Goal: Book appointment/travel/reservation

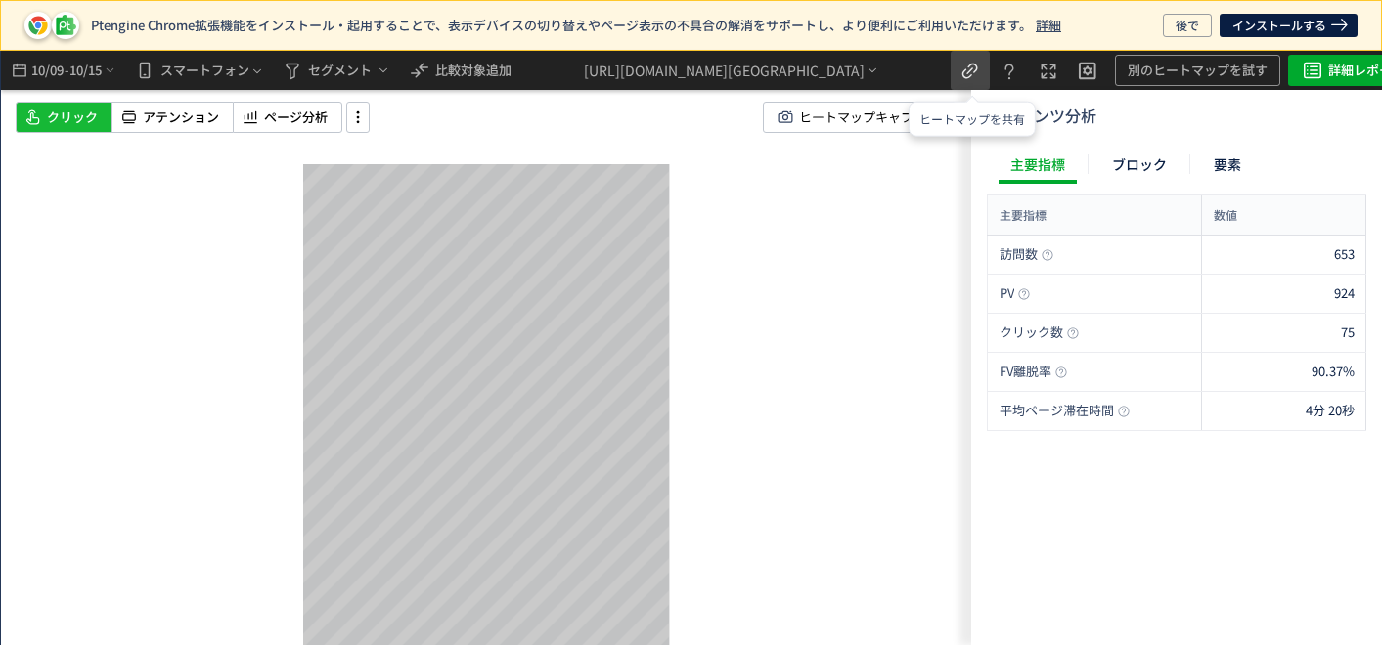
click at [977, 80] on icon "heatmap-top-bar" at bounding box center [969, 71] width 23 height 23
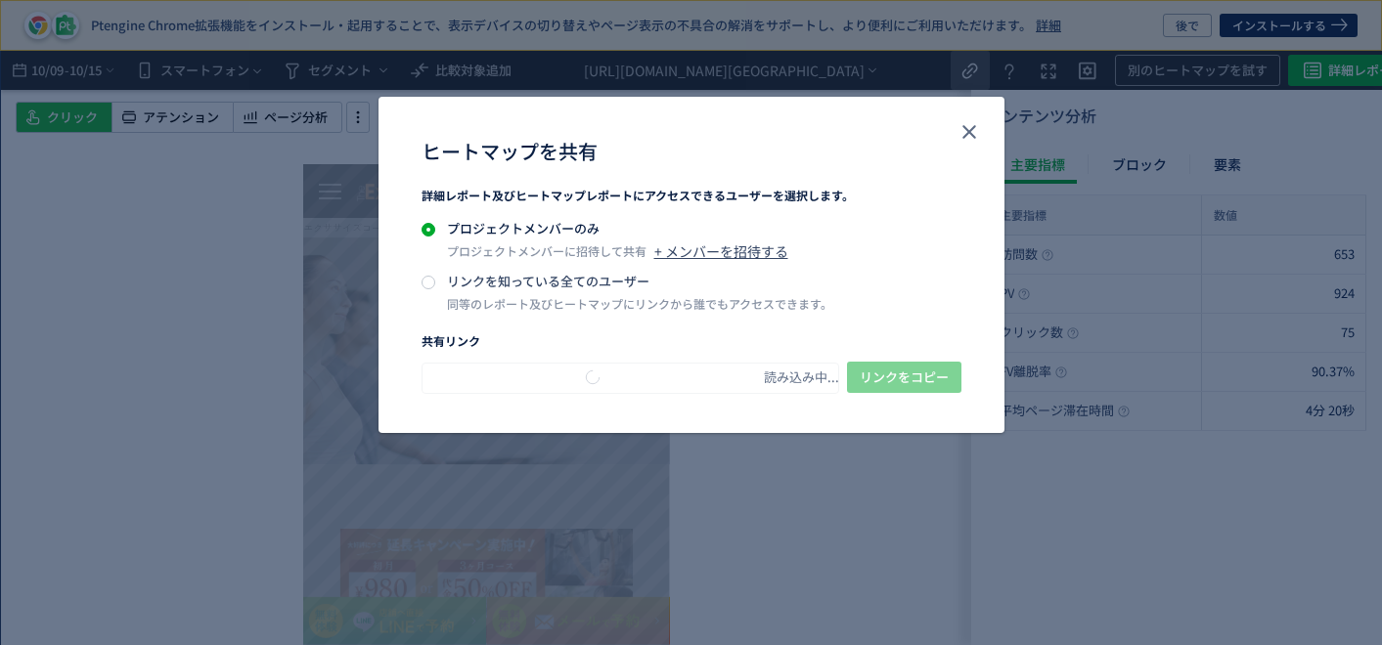
type input "**********"
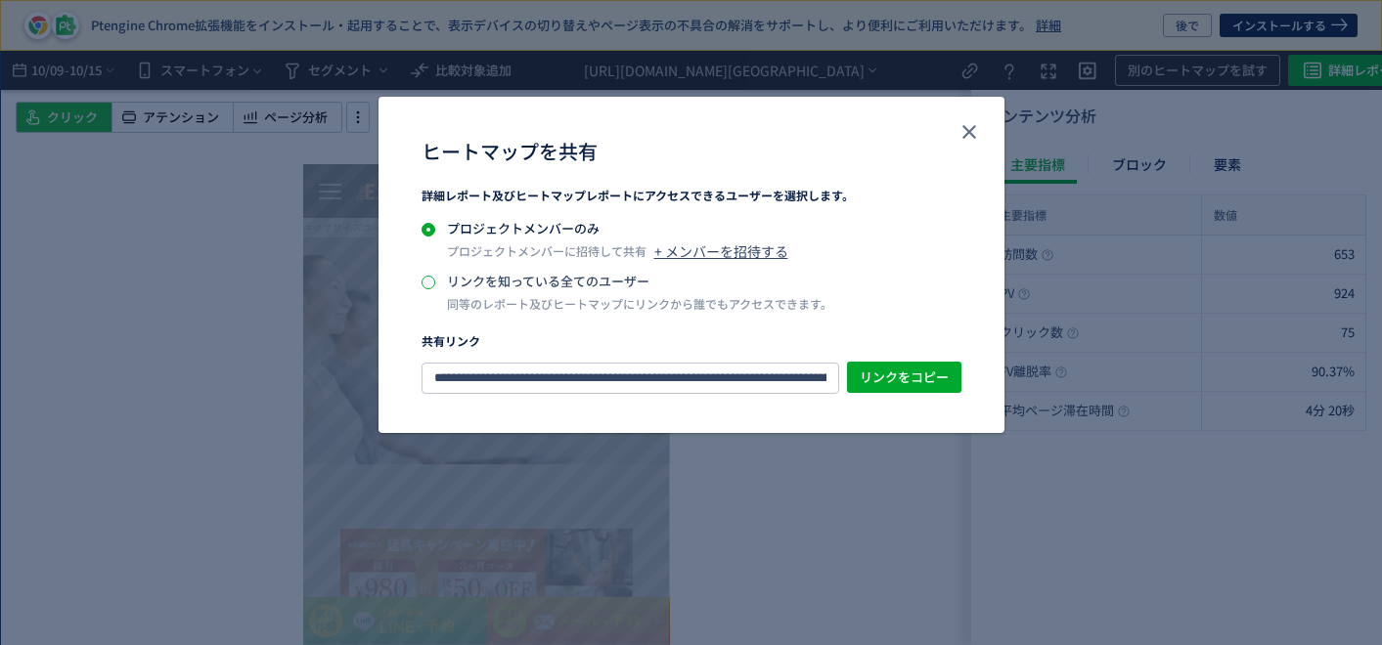
click at [425, 287] on span "ヒートマップを共有" at bounding box center [428, 283] width 14 height 14
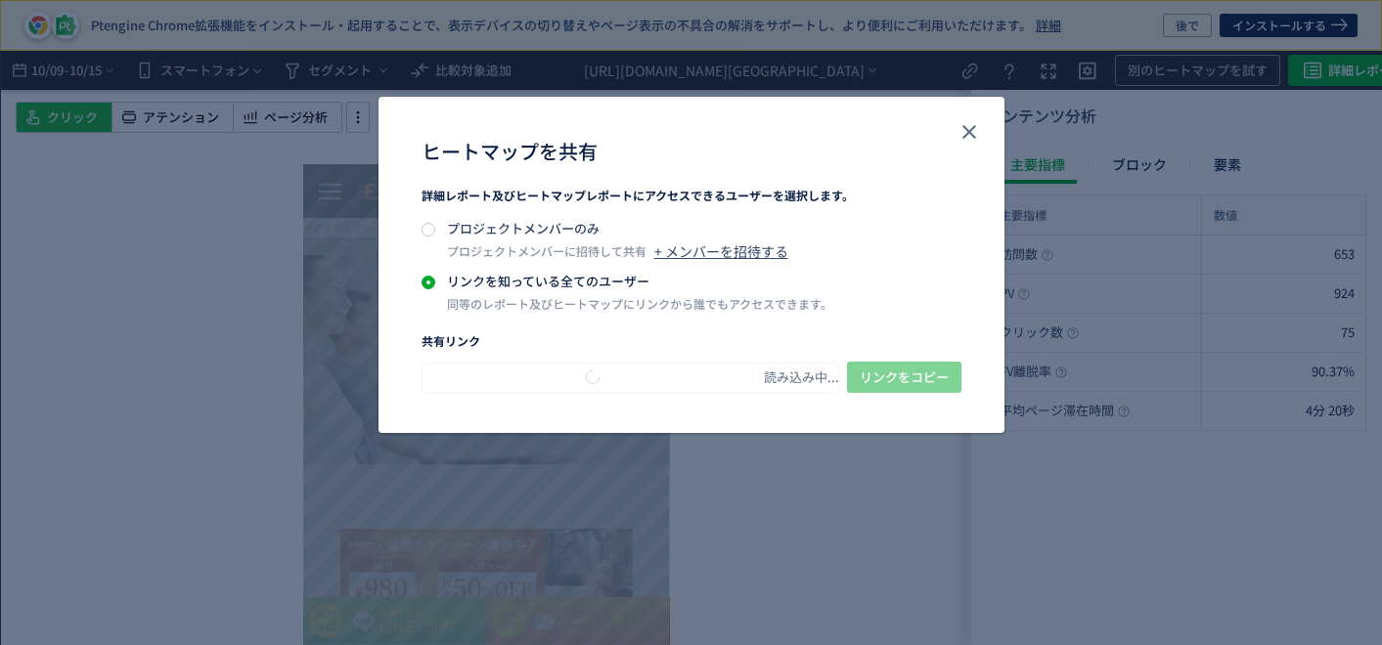
type input "**********"
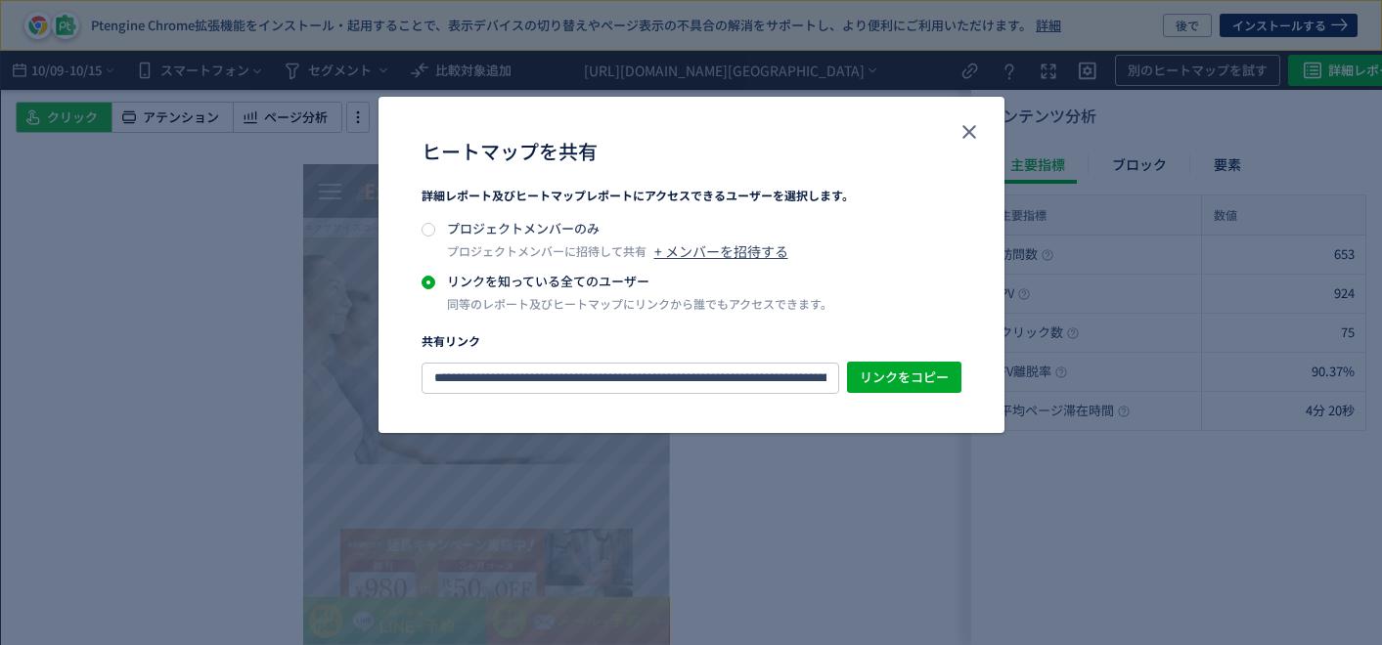
click at [984, 128] on div "ヒートマップを共有" at bounding box center [691, 142] width 626 height 90
click at [966, 131] on use "close" at bounding box center [969, 132] width 14 height 14
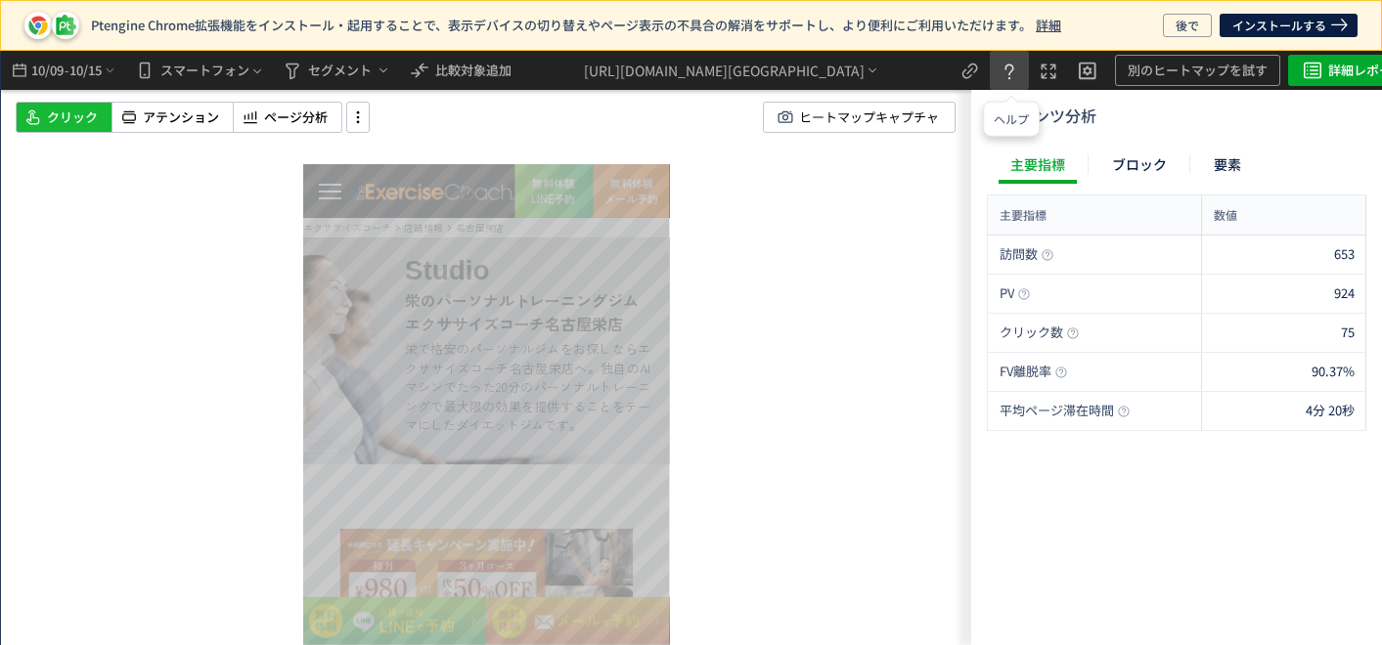
click at [1023, 83] on button "heatmap-top-bar" at bounding box center [1009, 70] width 39 height 39
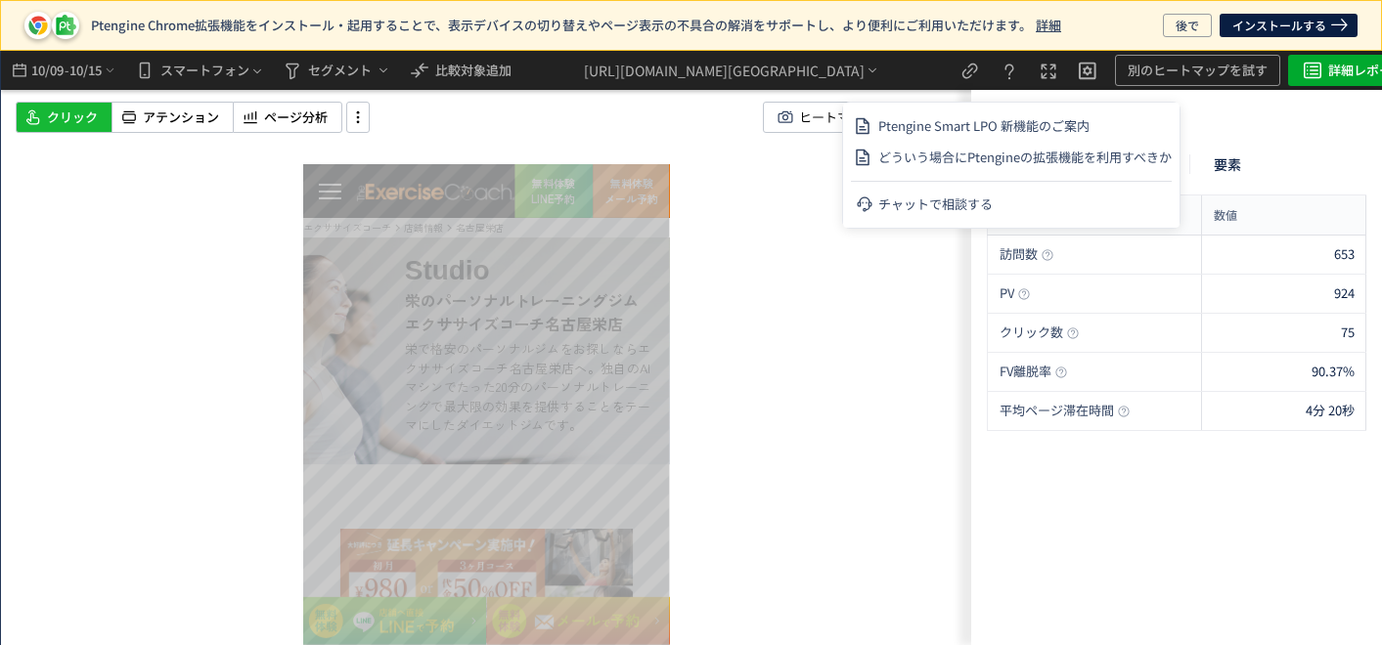
click at [903, 277] on div "スクロール開始位置:1083px スクロール到達率 91% スクロール到達率 90% スクロール到達率 70% スクロール到達率 36% スクロール到達率 1…" at bounding box center [486, 348] width 970 height 595
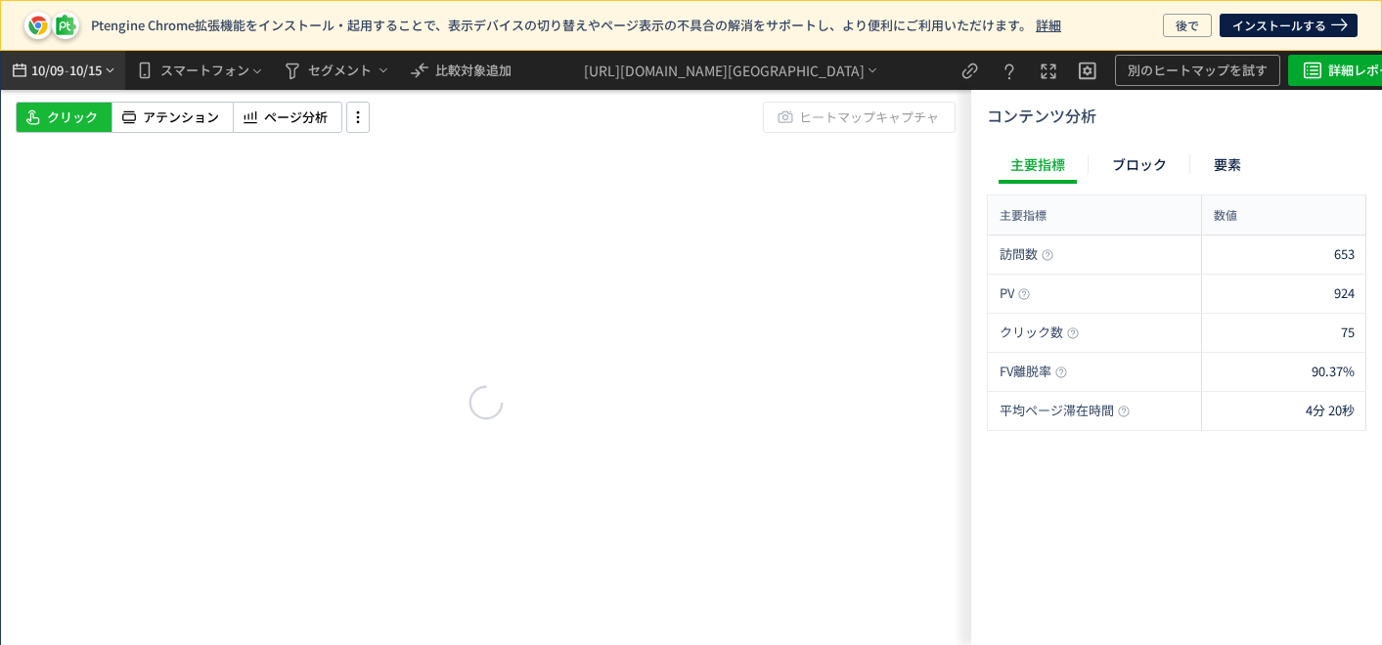
click at [53, 72] on span "10/09" at bounding box center [46, 70] width 33 height 39
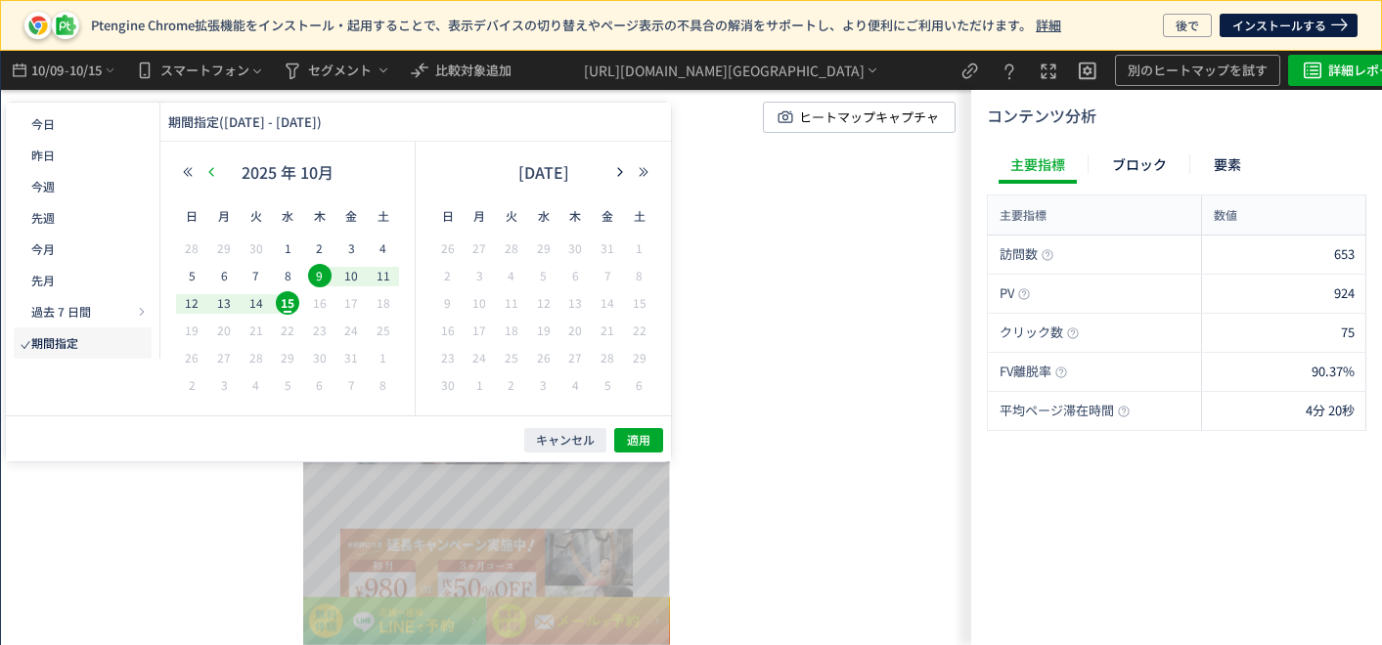
click at [213, 172] on icon "button" at bounding box center [211, 172] width 12 height 12
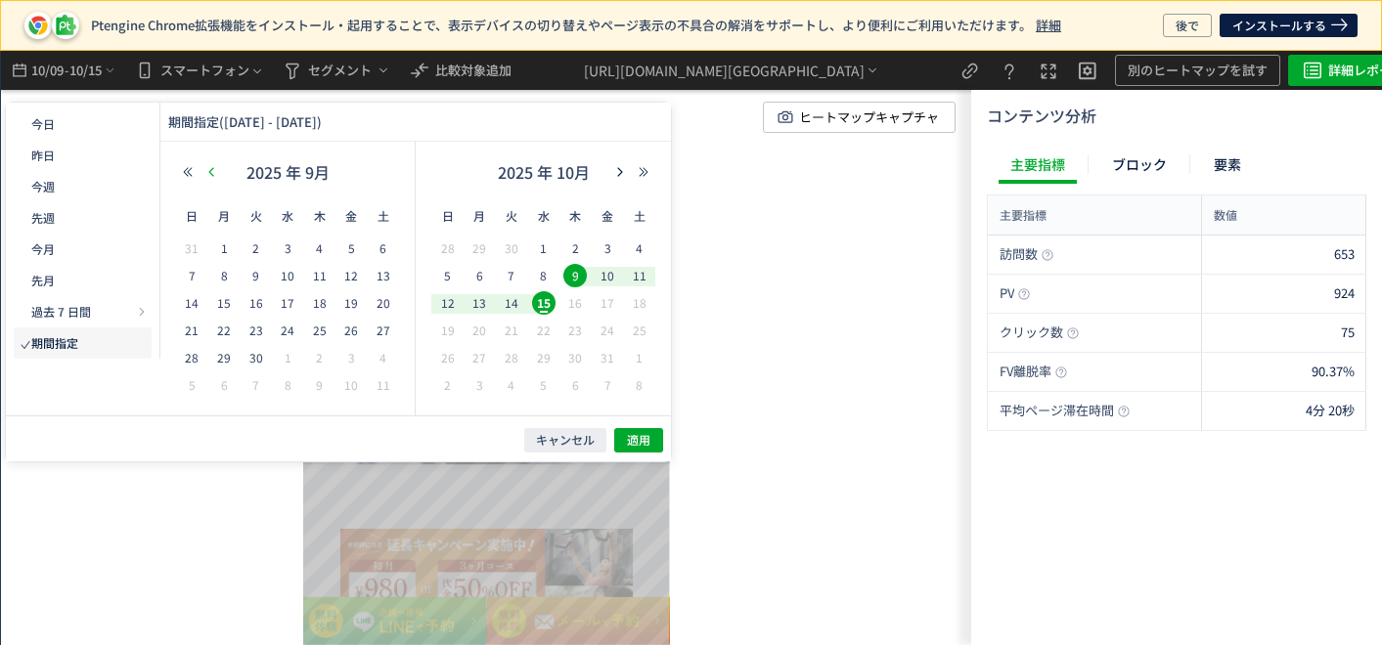
click at [213, 172] on icon "button" at bounding box center [211, 172] width 12 height 12
click at [244, 301] on span "15" at bounding box center [255, 302] width 23 height 23
click at [615, 161] on div "2025 年 8月" at bounding box center [543, 176] width 224 height 39
click at [620, 170] on use "button" at bounding box center [620, 171] width 5 height 9
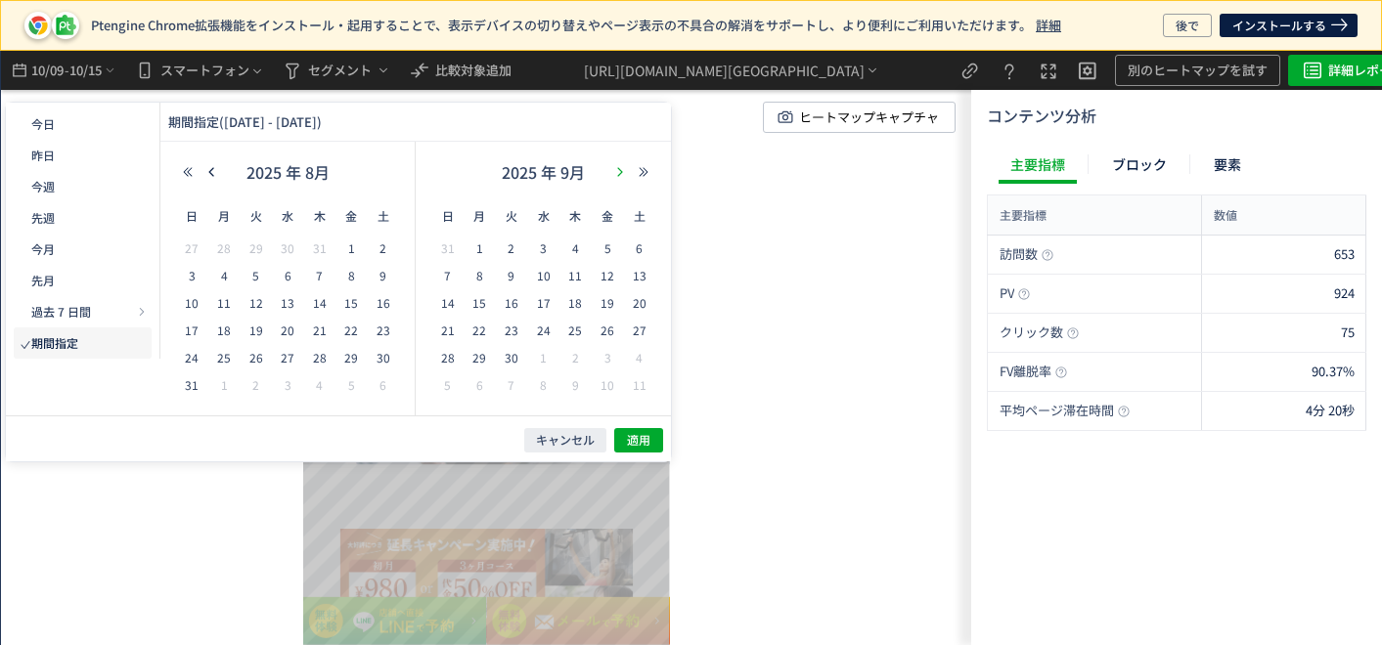
click at [620, 170] on use "button" at bounding box center [620, 171] width 5 height 9
click at [548, 301] on span "15" at bounding box center [543, 302] width 23 height 23
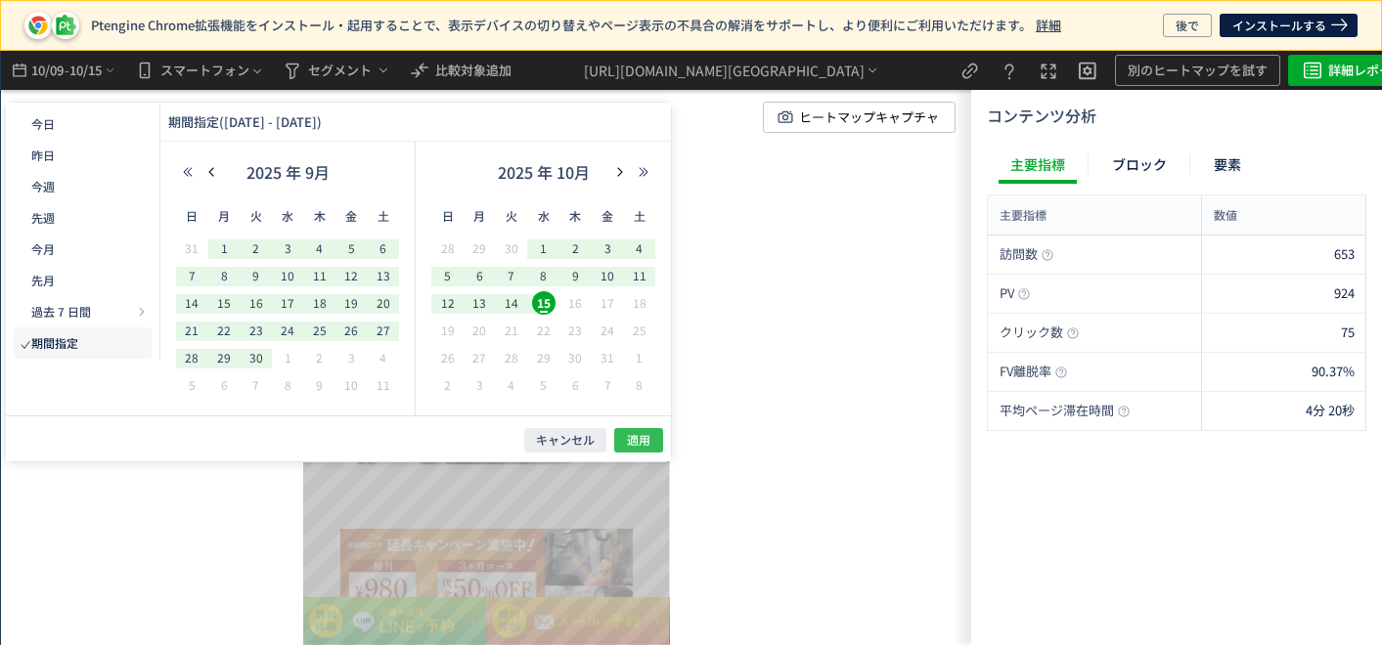
click at [628, 440] on span "適用" at bounding box center [638, 440] width 23 height 17
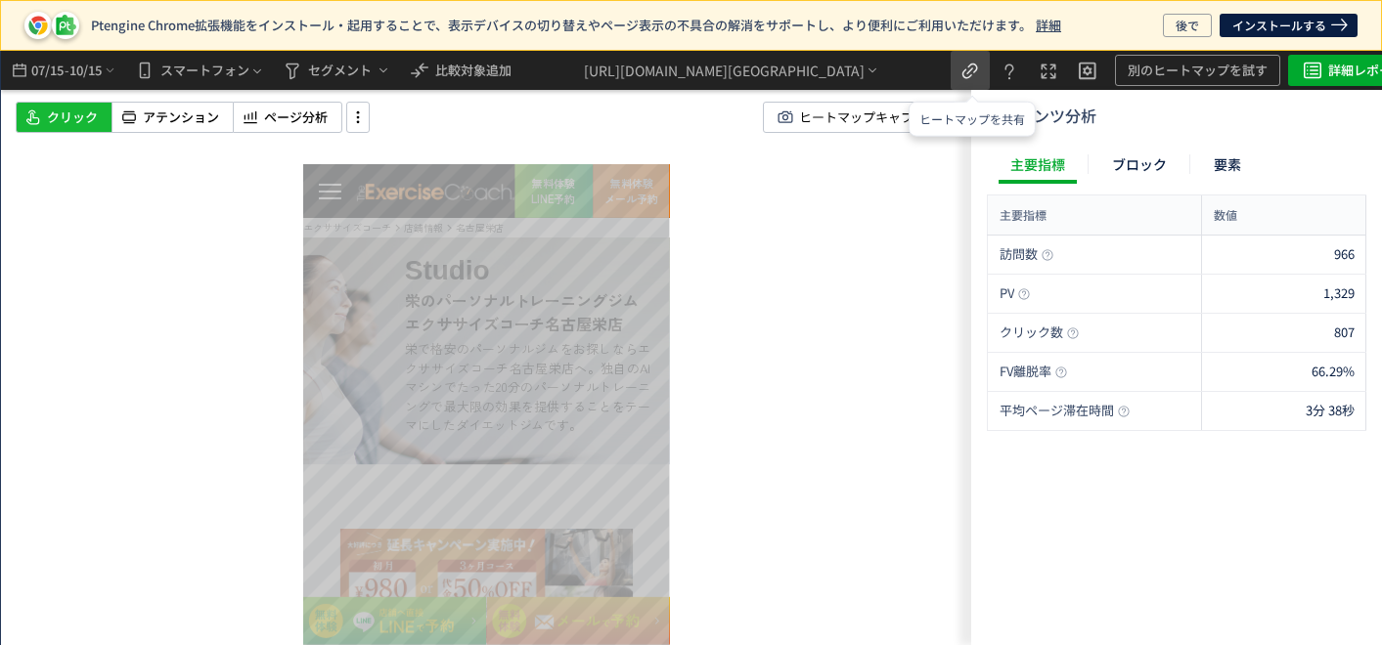
click at [970, 77] on use "heatmap-top-bar" at bounding box center [970, 72] width 16 height 16
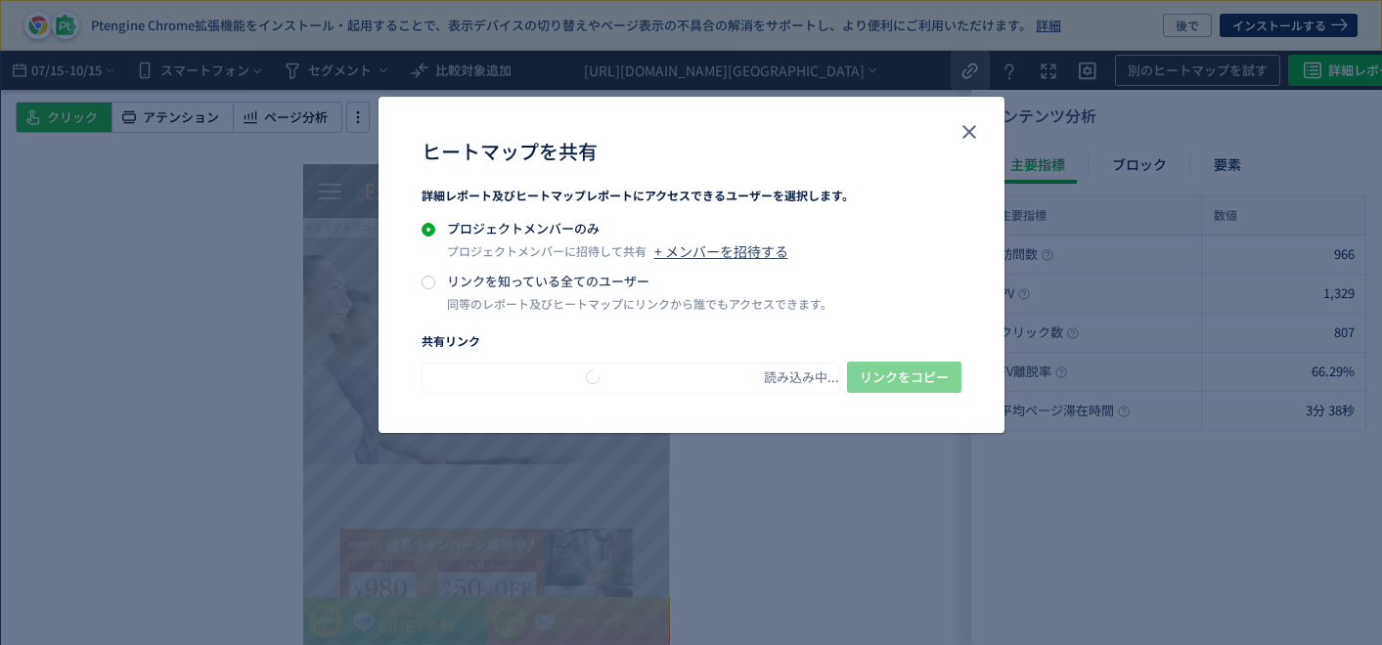
type input "**********"
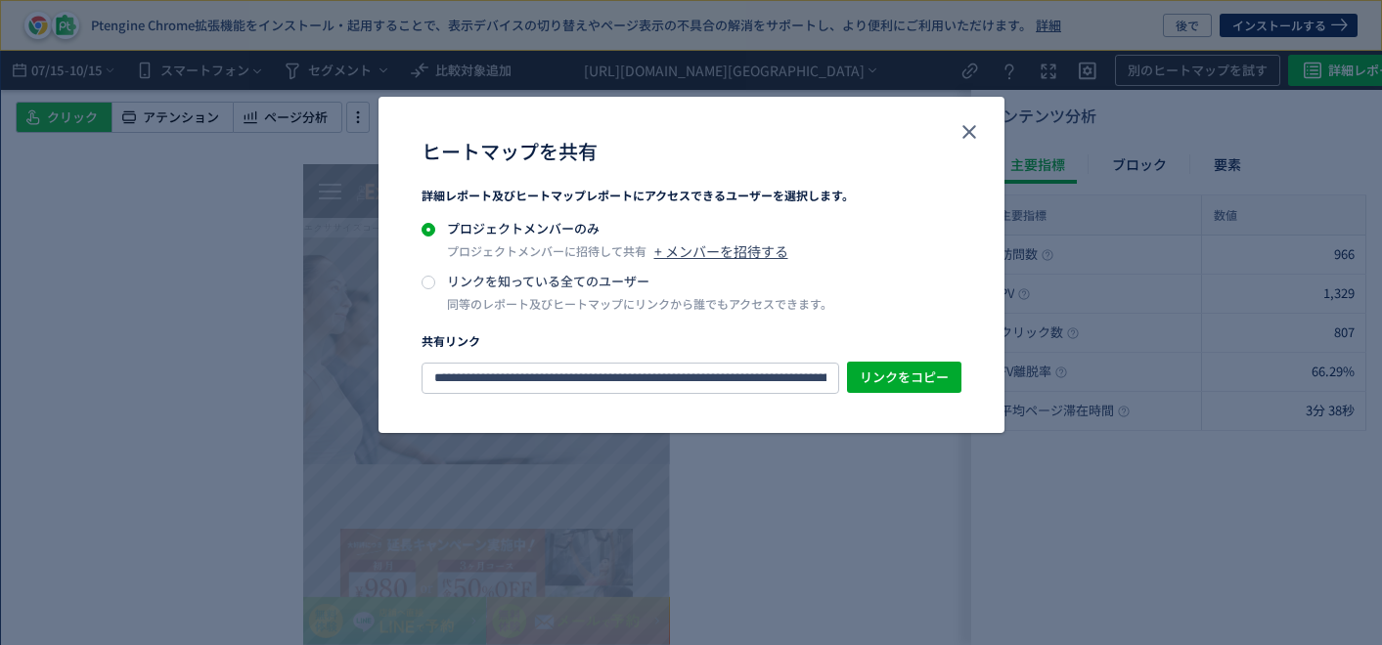
click at [567, 293] on div "リンクを知っている全てのユーザー 同等のレポート及びヒートマップにリンクから誰でもアクセスできます。" at bounding box center [635, 292] width 393 height 41
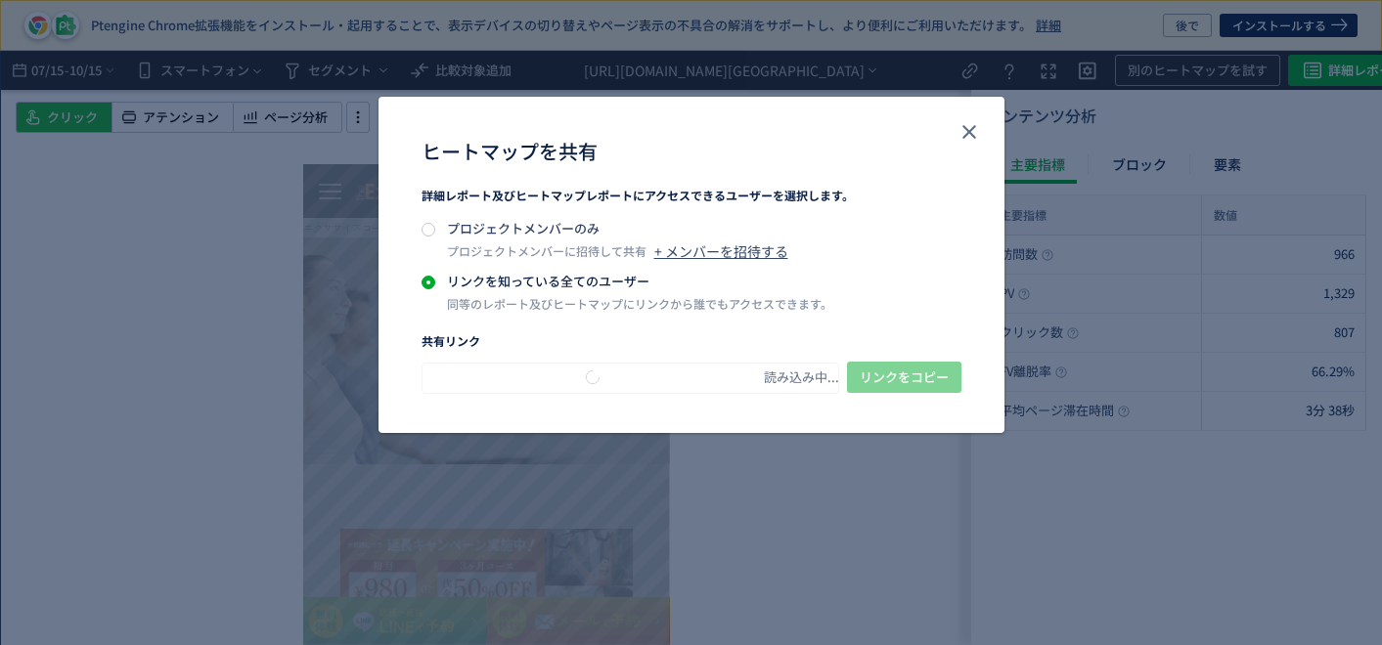
type input "**********"
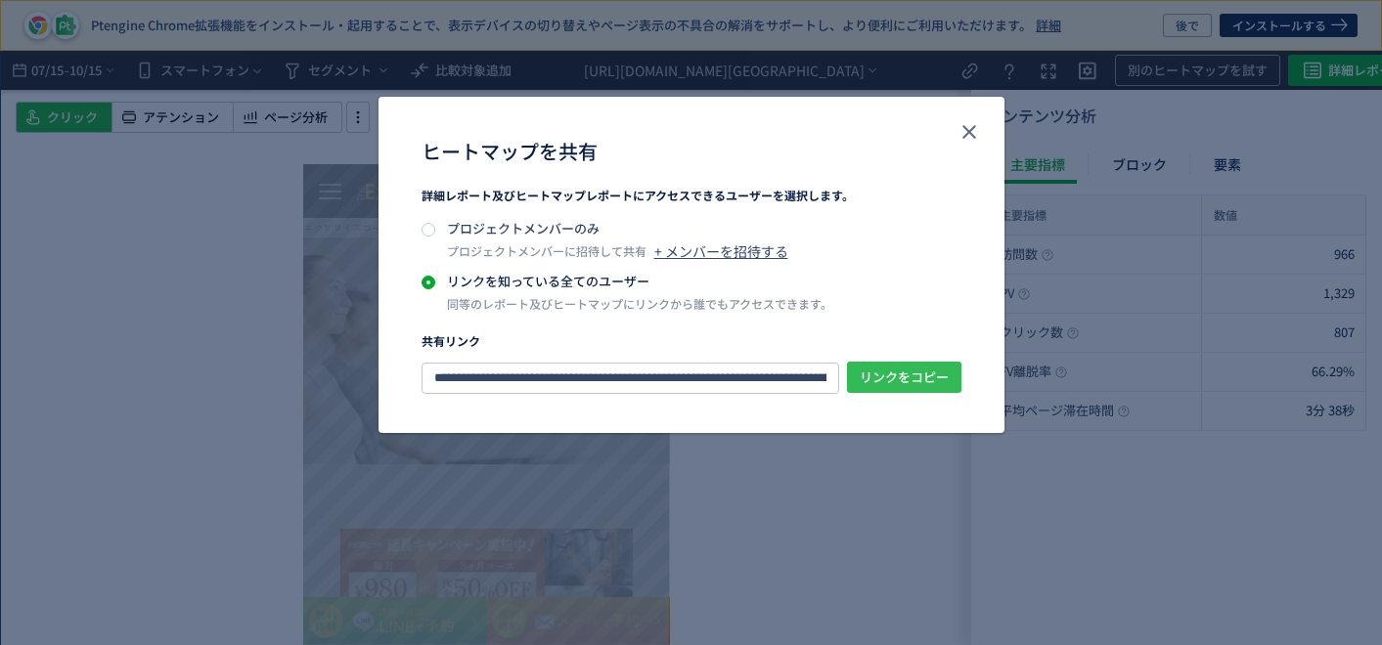
click at [913, 372] on span "リンクをコピー" at bounding box center [903, 377] width 89 height 31
click at [977, 127] on icon "close" at bounding box center [968, 131] width 23 height 23
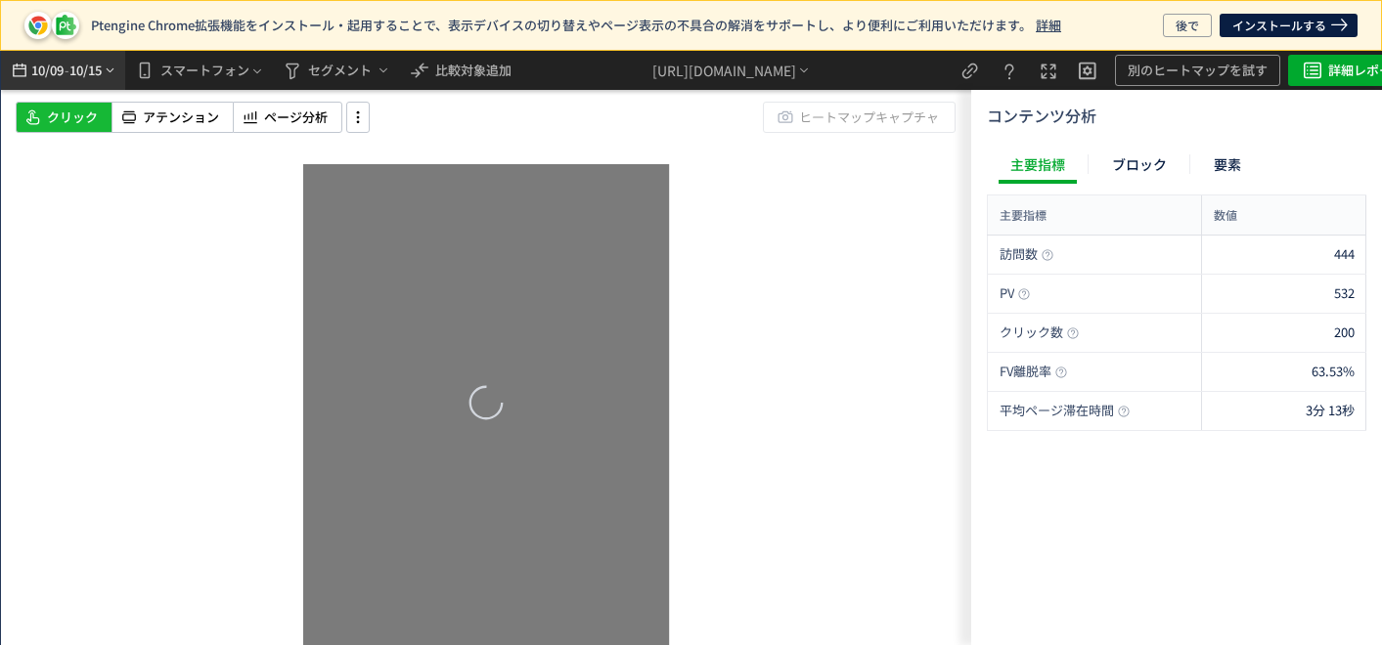
click at [91, 80] on span "10/15" at bounding box center [85, 70] width 33 height 39
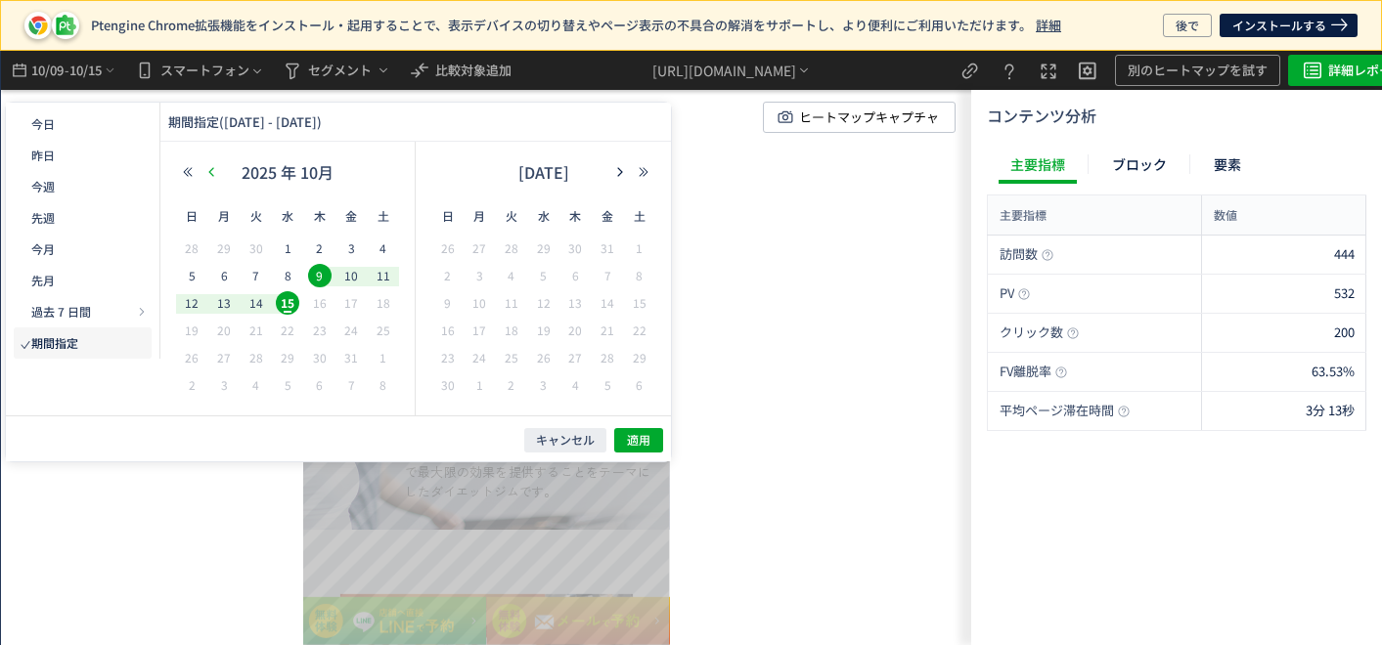
click at [209, 170] on use "button" at bounding box center [210, 171] width 5 height 9
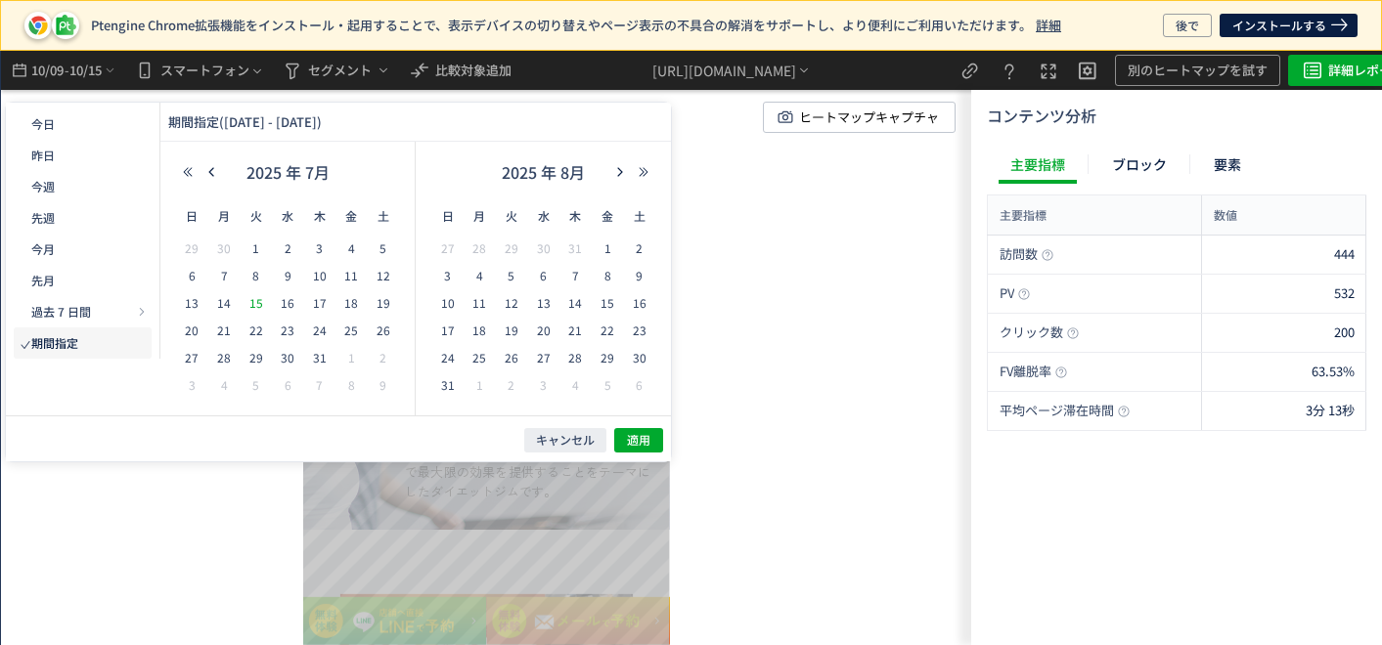
click at [259, 301] on span "15" at bounding box center [255, 302] width 23 height 23
click at [614, 170] on icon "button" at bounding box center [620, 172] width 12 height 12
click at [542, 300] on span "15" at bounding box center [543, 302] width 23 height 23
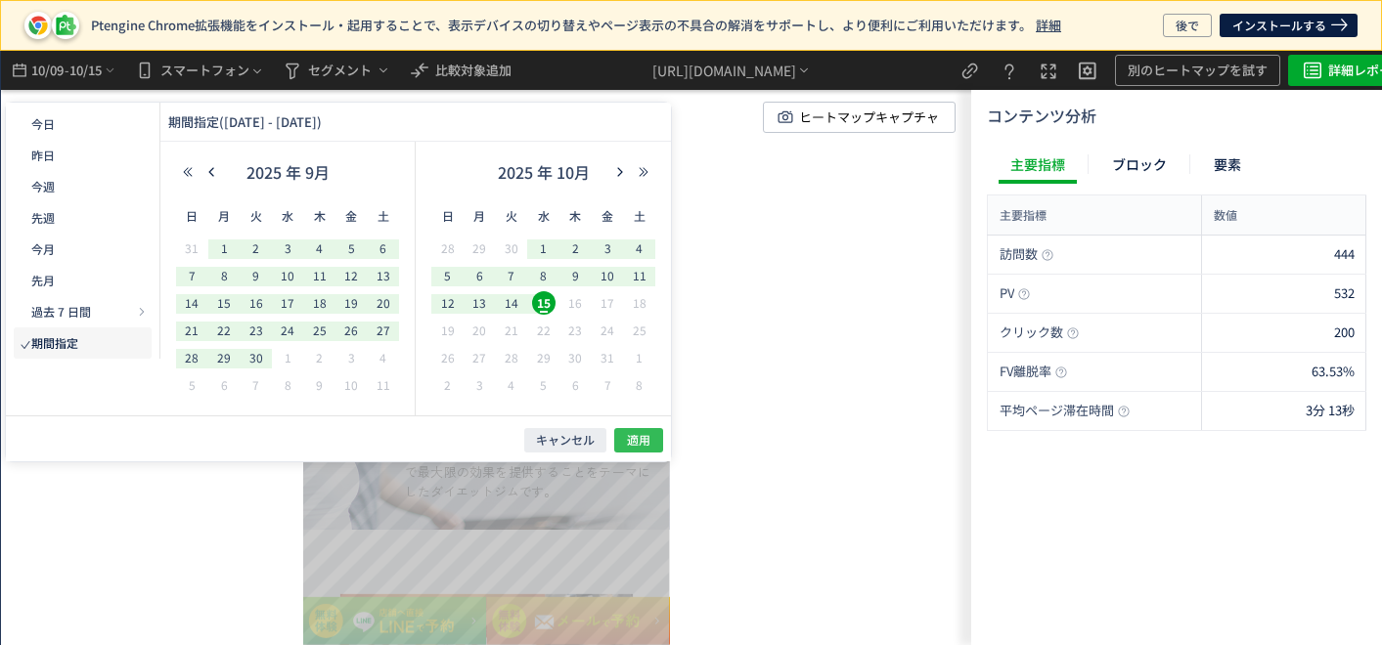
click at [636, 433] on span "適用" at bounding box center [638, 440] width 23 height 17
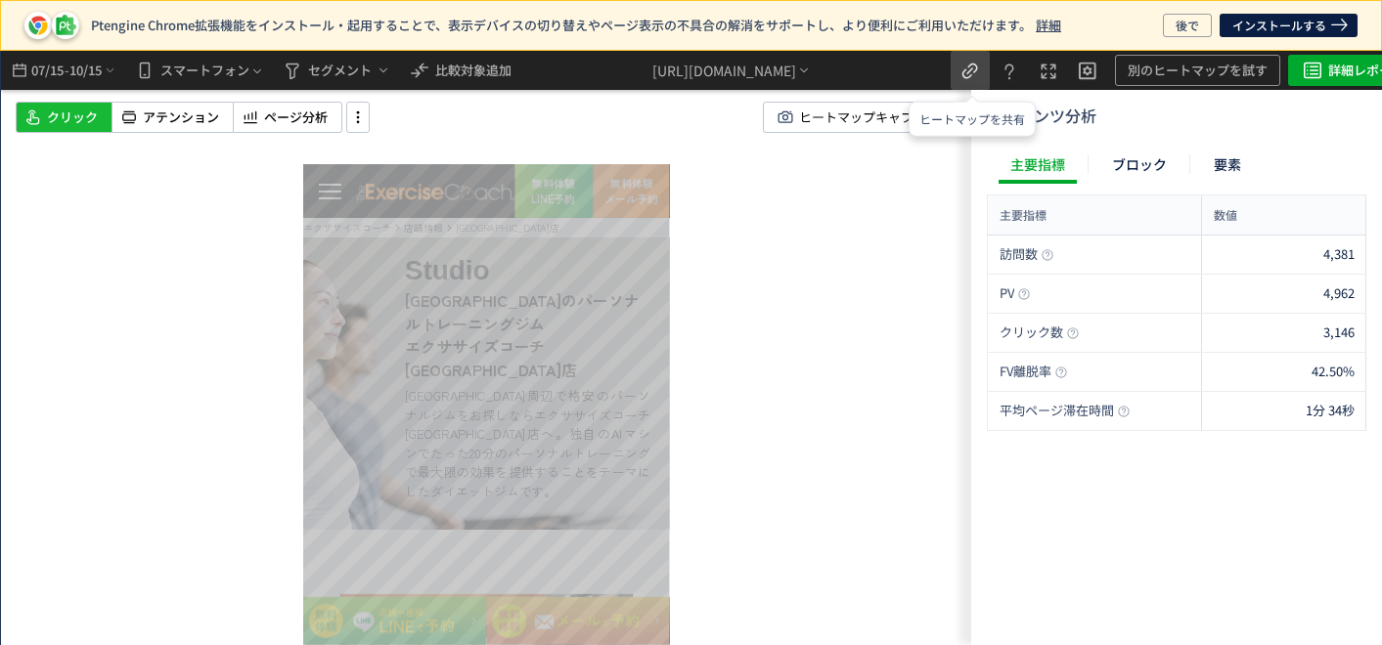
click at [963, 80] on icon "heatmap-top-bar" at bounding box center [969, 71] width 23 height 23
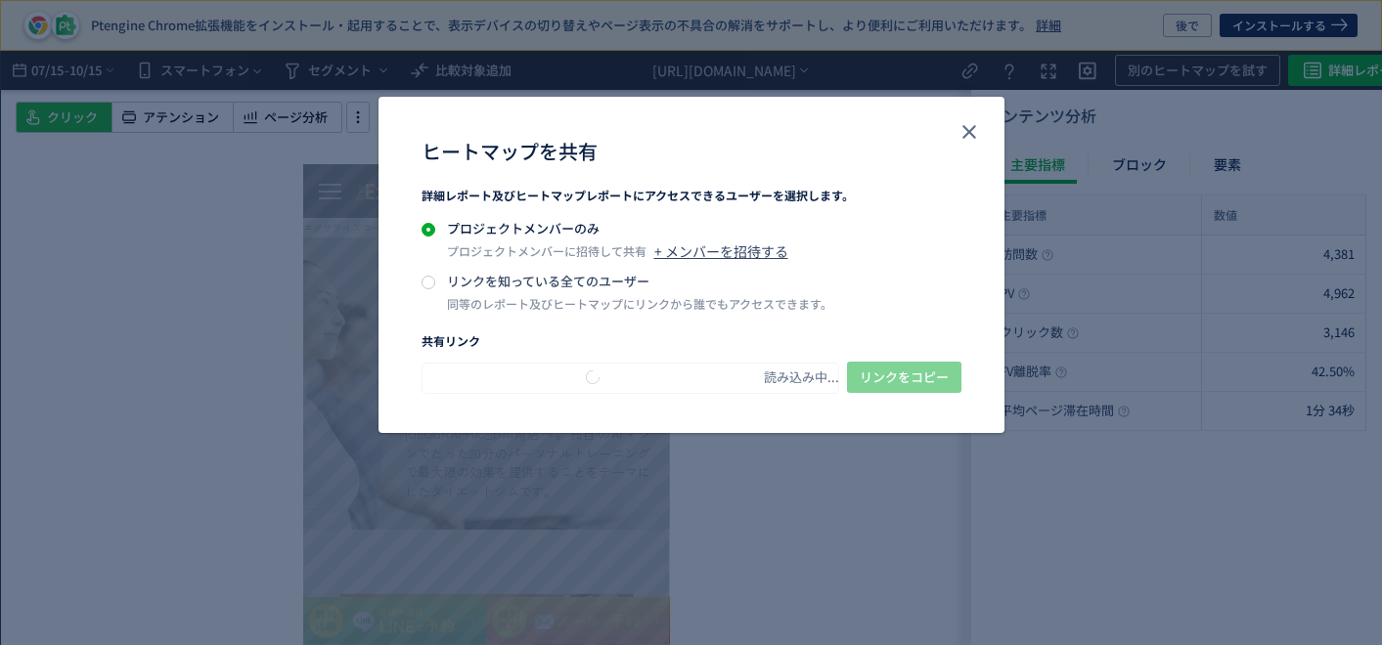
type input "**********"
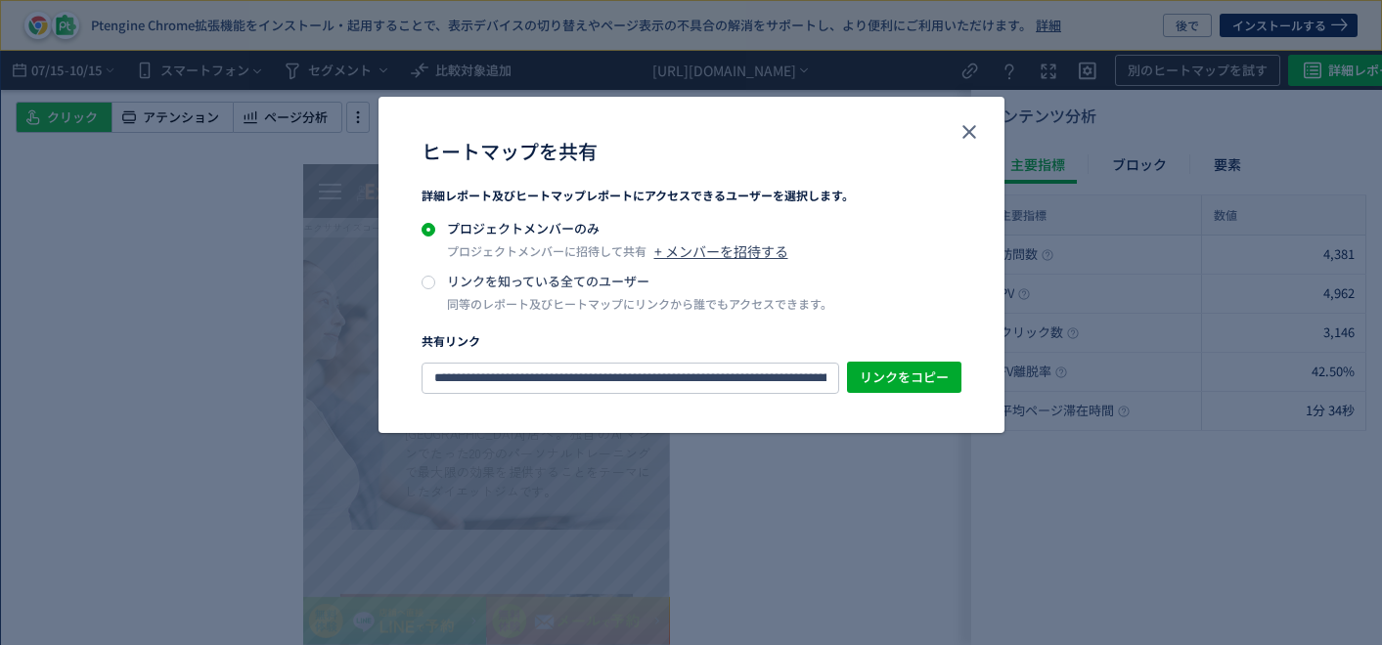
click at [497, 293] on div "リンクを知っている全てのユーザー 同等のレポート及びヒートマップにリンクから誰でもアクセスできます。" at bounding box center [635, 292] width 393 height 41
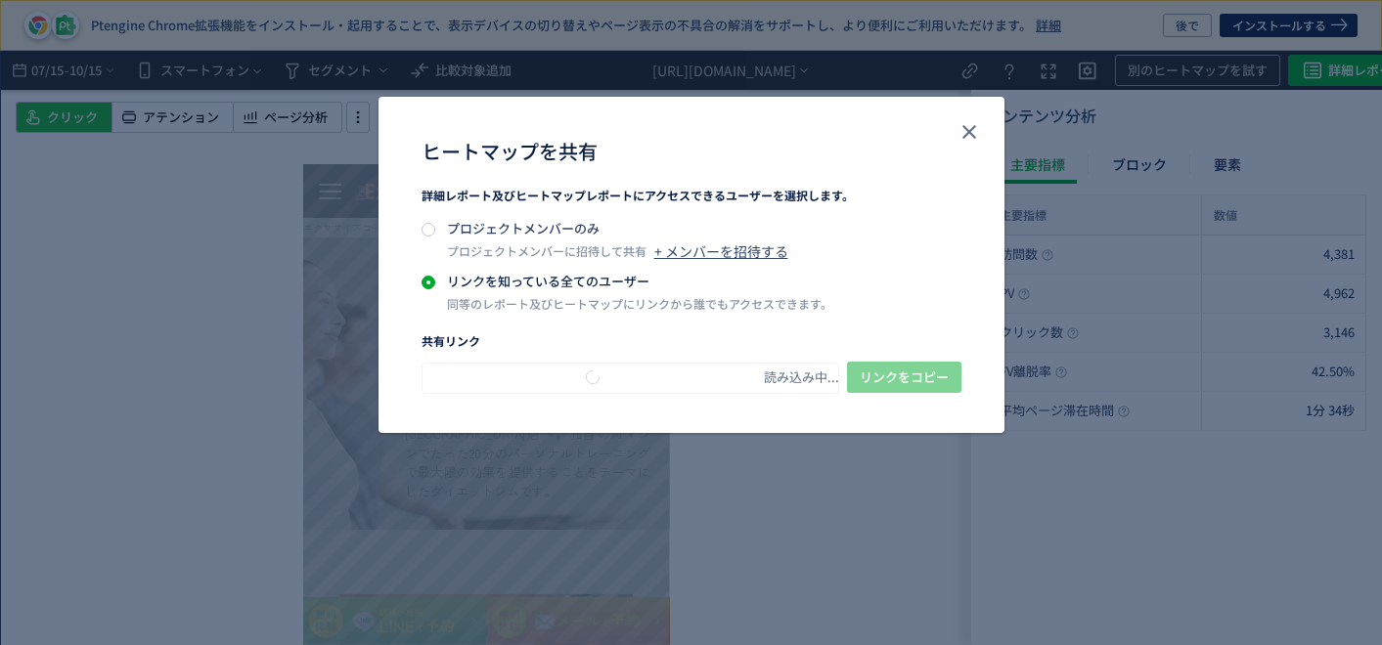
type input "**********"
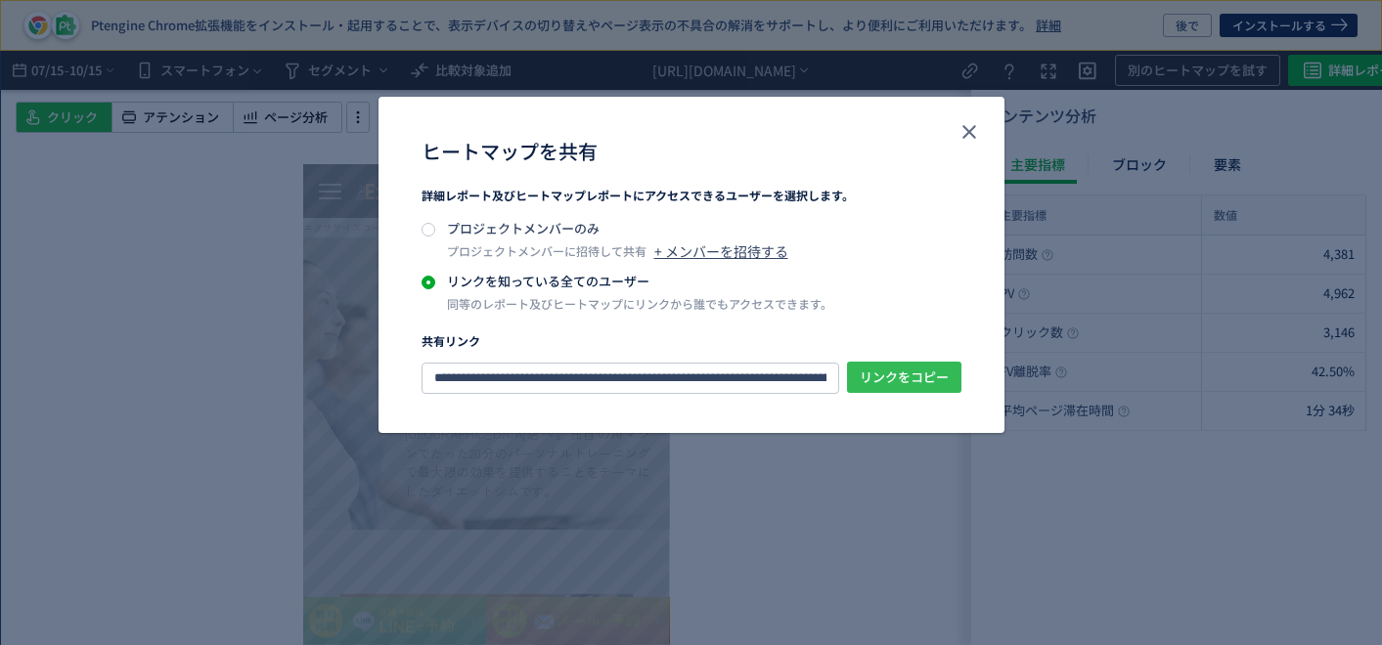
click at [894, 382] on span "リンクをコピー" at bounding box center [903, 377] width 89 height 31
click at [955, 137] on button "close" at bounding box center [968, 131] width 31 height 31
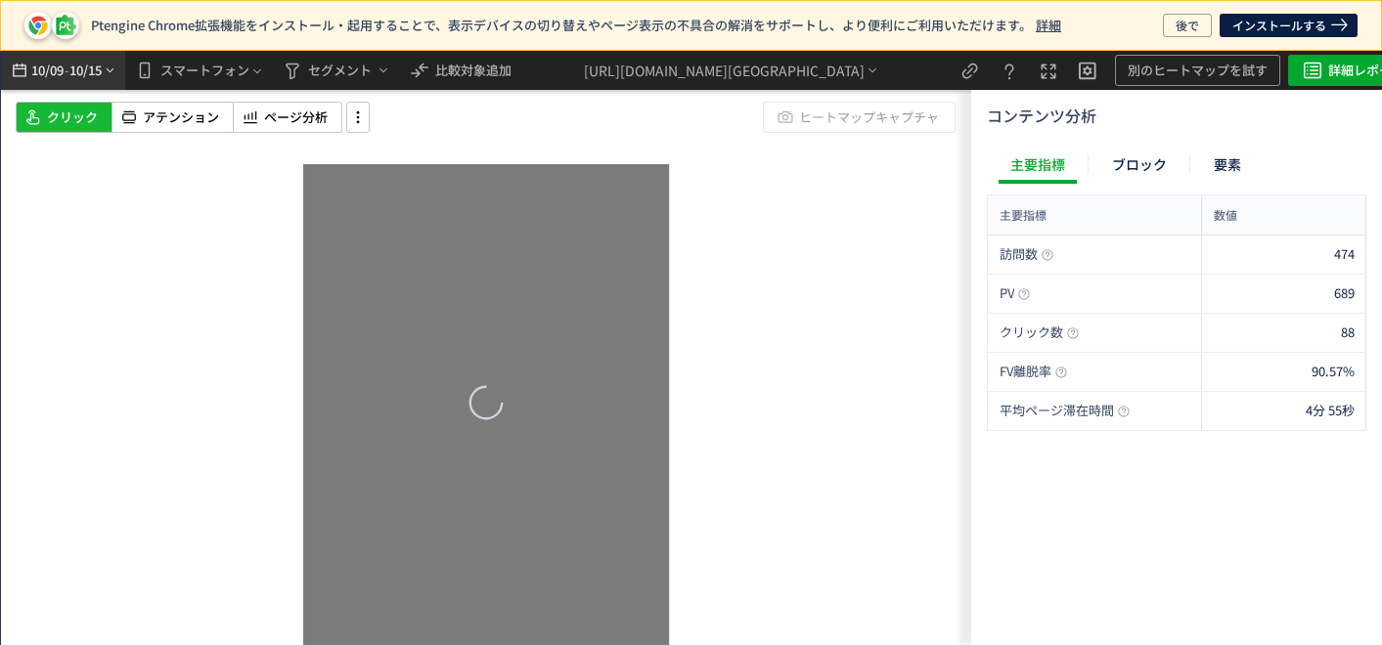
click at [66, 68] on span "-" at bounding box center [67, 70] width 5 height 39
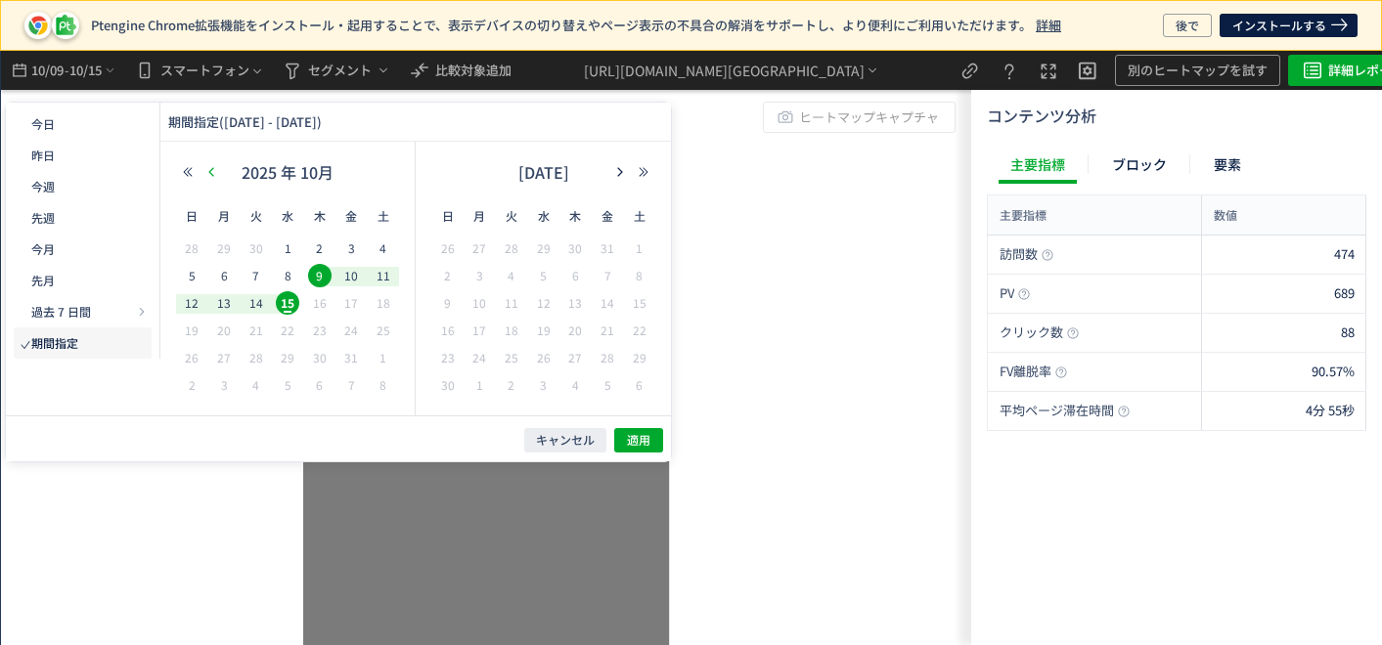
click at [213, 171] on icon "button" at bounding box center [211, 172] width 12 height 12
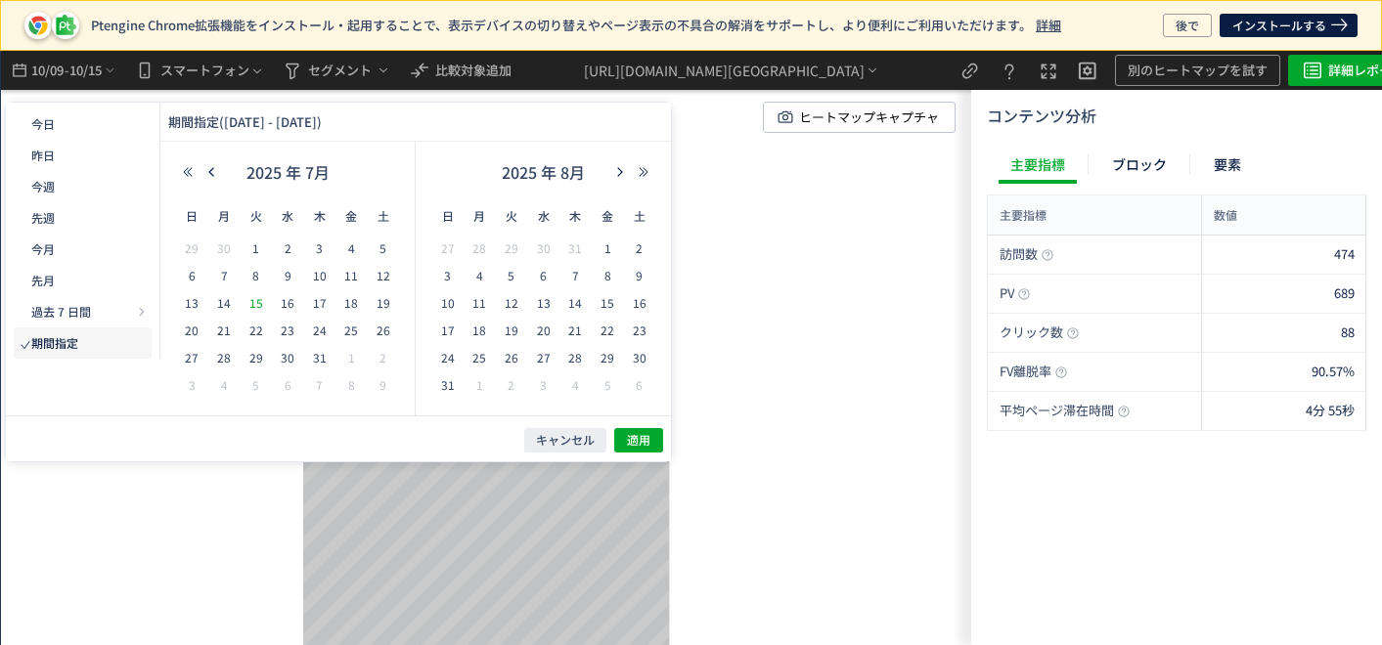
click at [250, 301] on span "15" at bounding box center [255, 302] width 23 height 23
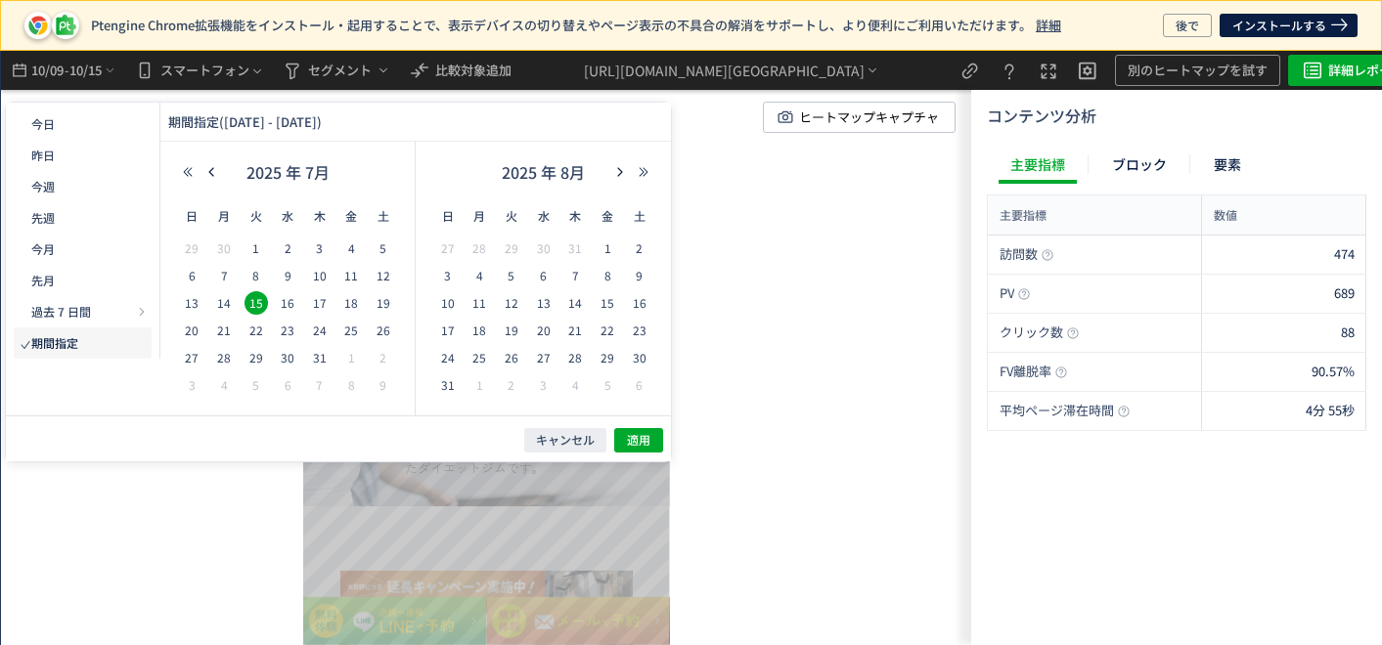
click at [606, 172] on div "2025 年 8月" at bounding box center [543, 176] width 224 height 39
click at [617, 170] on icon "button" at bounding box center [620, 172] width 12 height 12
click at [548, 298] on span "15" at bounding box center [543, 302] width 23 height 23
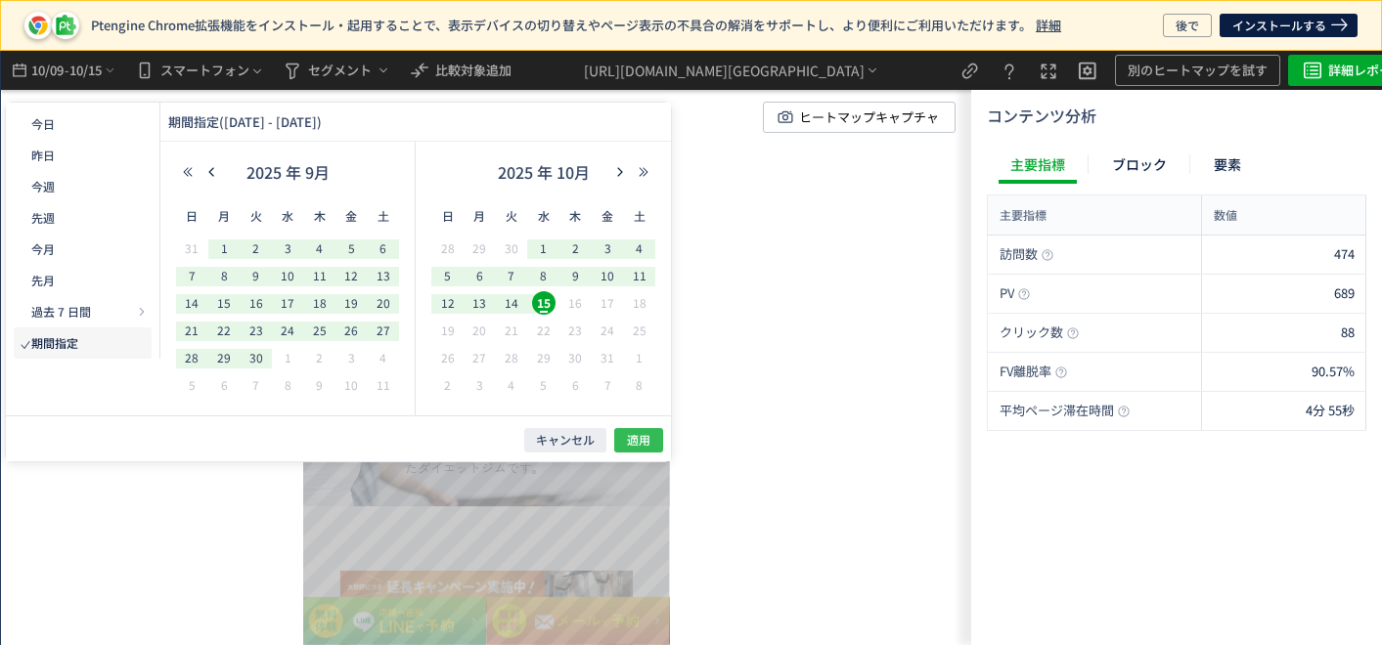
click at [646, 440] on span "適用" at bounding box center [638, 440] width 23 height 17
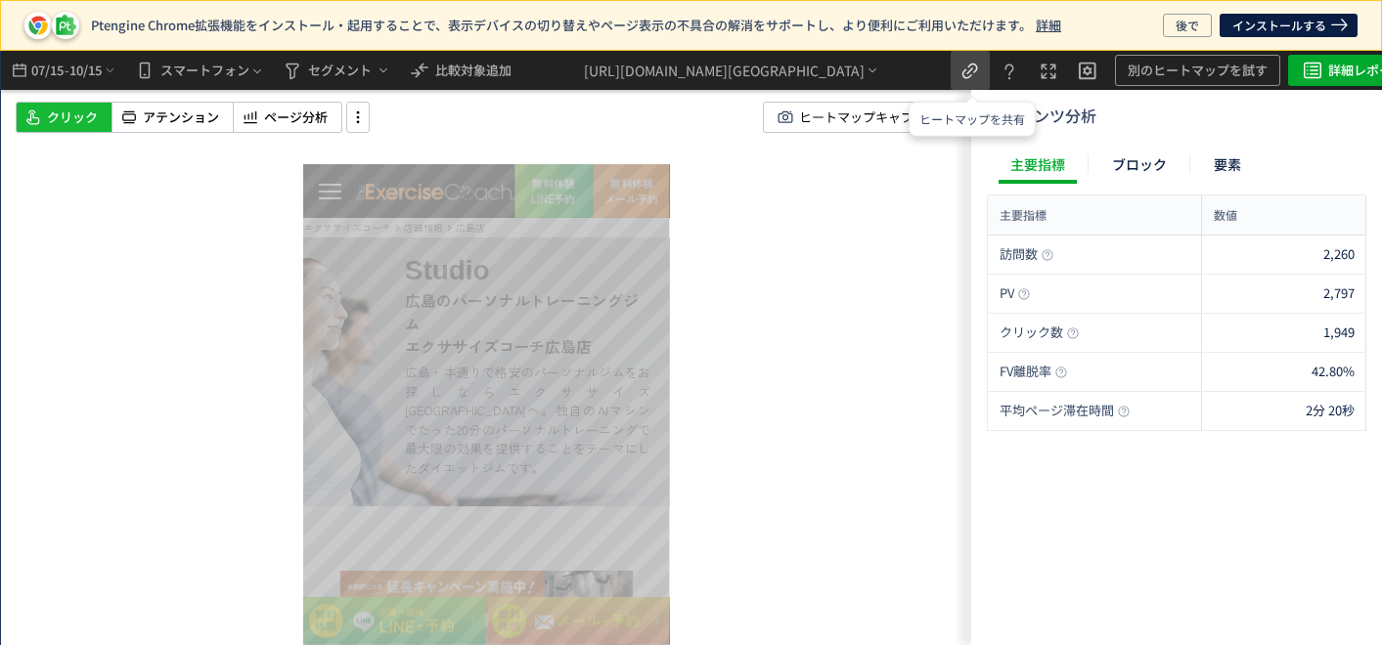
click at [963, 76] on icon "heatmap-top-bar" at bounding box center [969, 71] width 23 height 23
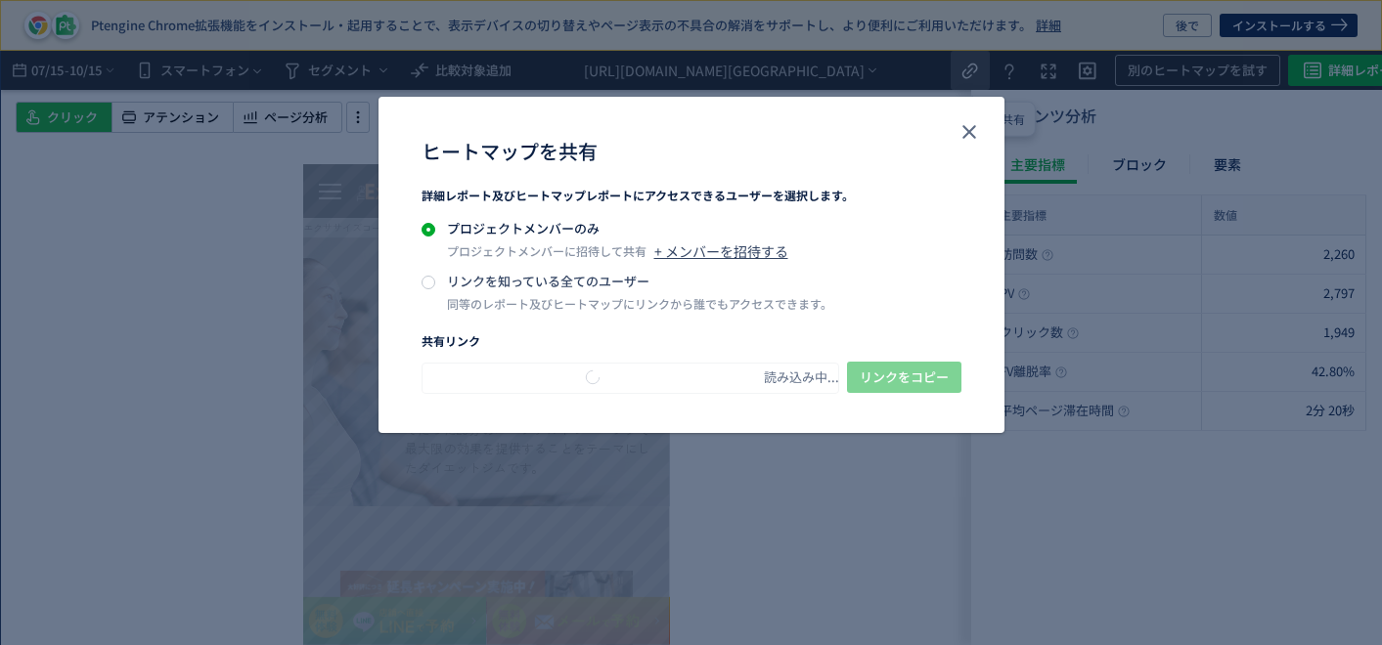
type input "**********"
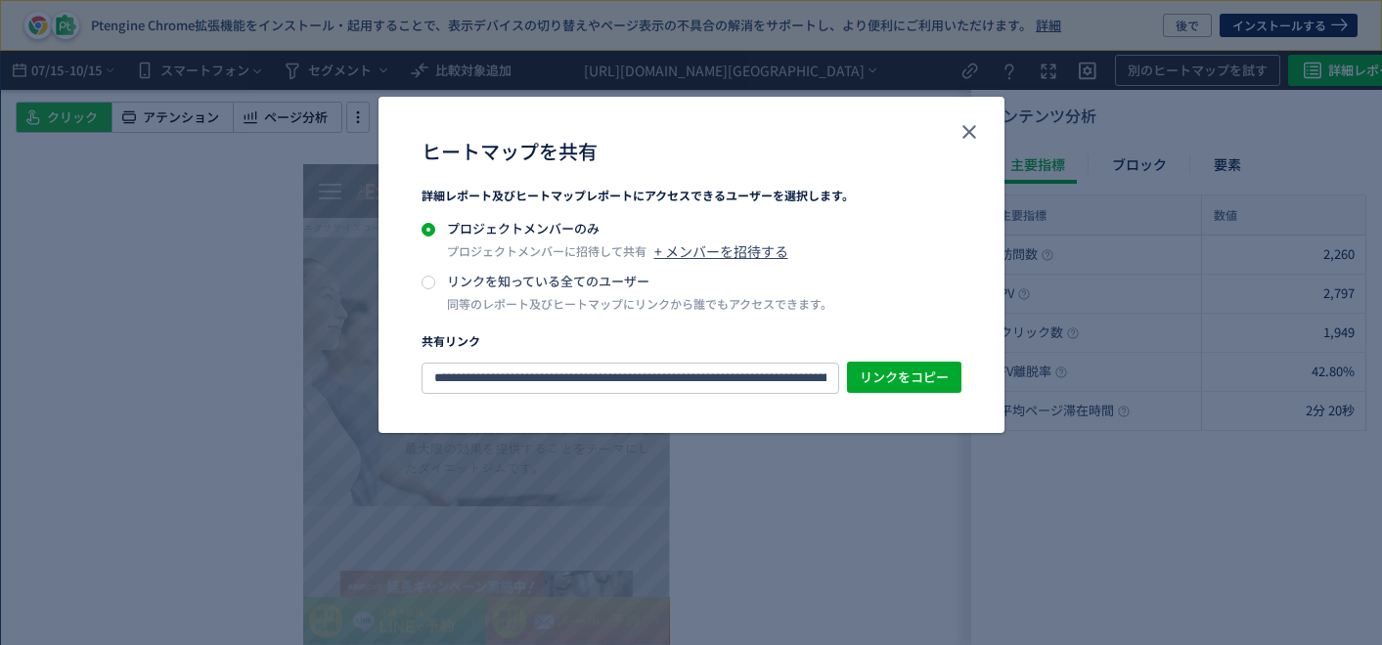
click at [534, 298] on div "同等のレポート及びヒートマップにリンクから誰でもアクセスできます。" at bounding box center [639, 304] width 385 height 18
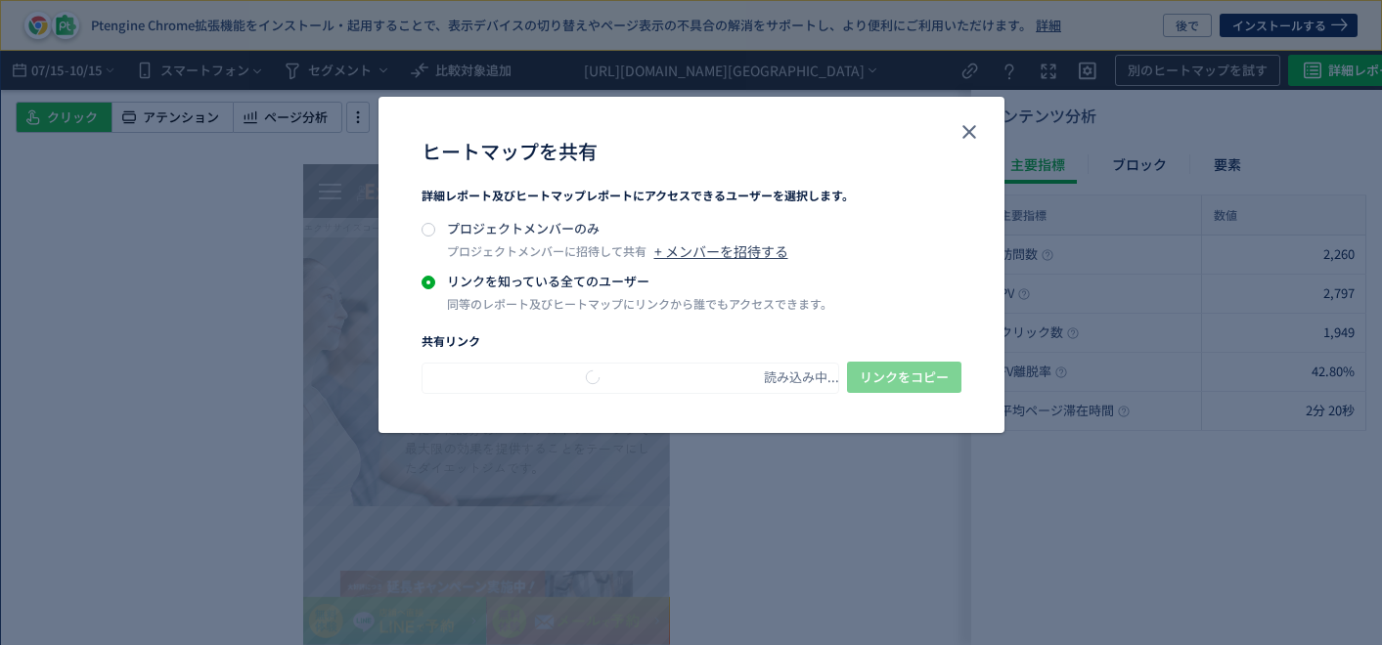
type input "**********"
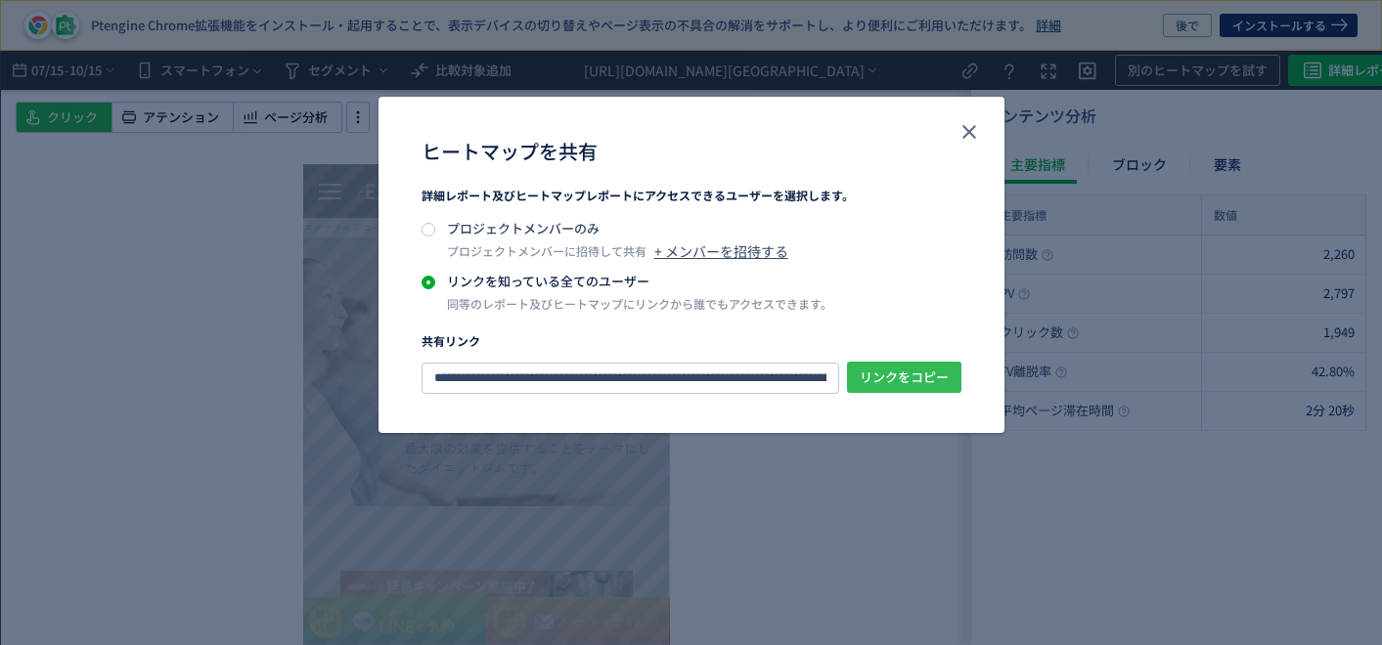
click at [900, 376] on span "リンクをコピー" at bounding box center [903, 377] width 89 height 31
copy div
click at [986, 128] on div "ヒートマップを共有" at bounding box center [691, 142] width 626 height 90
click at [958, 130] on icon "close" at bounding box center [968, 131] width 23 height 23
